Goal: Register for event/course

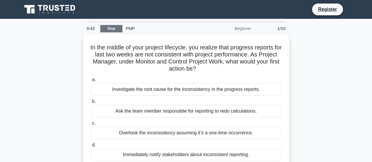
click at [115, 27] on link "Stop" at bounding box center [111, 28] width 22 height 7
